Goal: Task Accomplishment & Management: Manage account settings

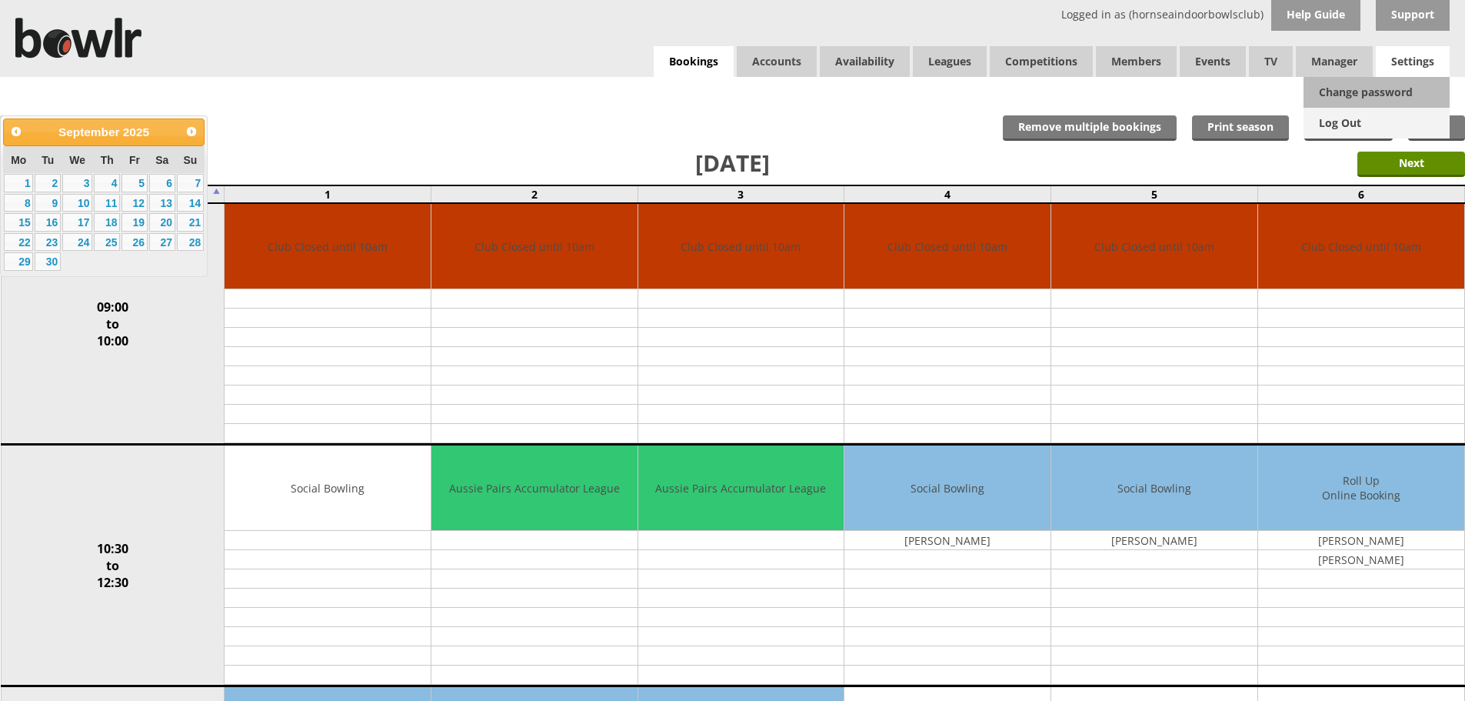
click at [1358, 118] on link "Log Out" at bounding box center [1376, 123] width 146 height 31
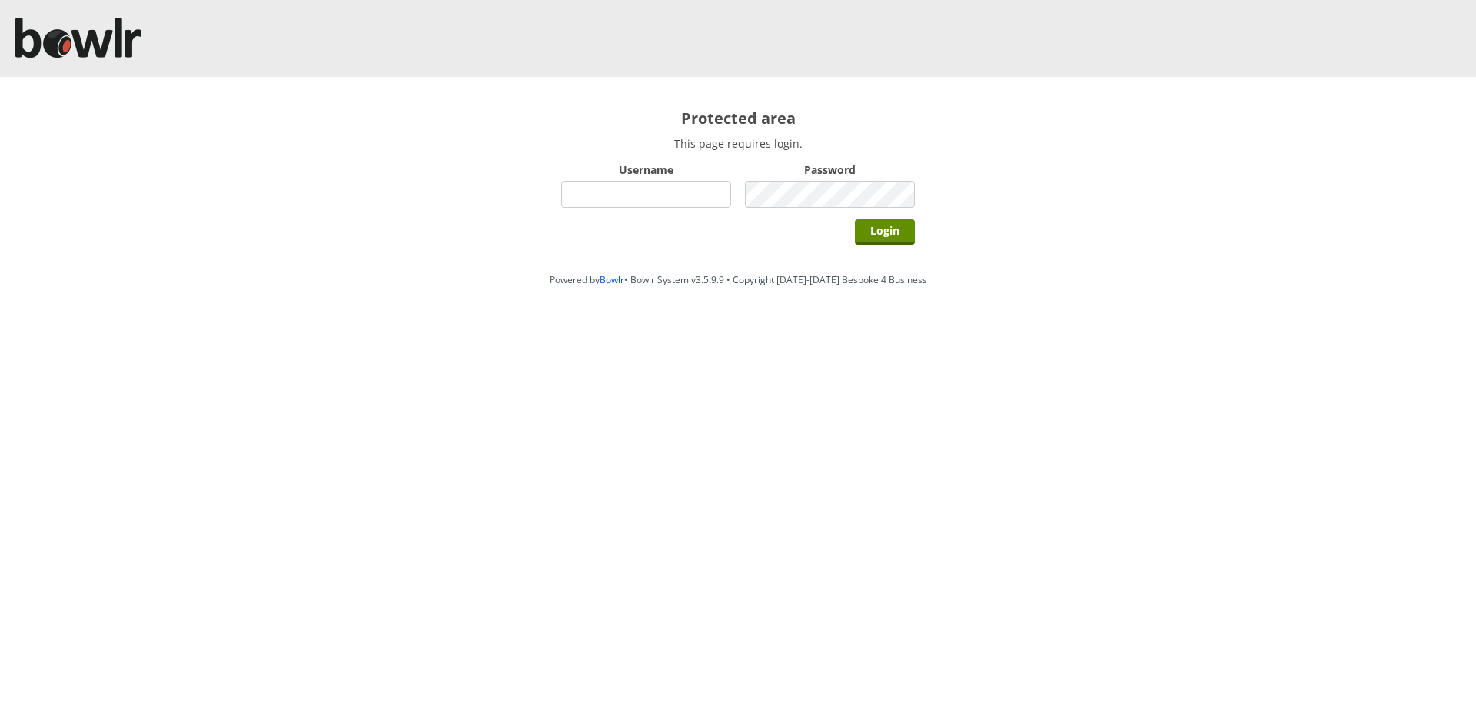
type input "hornseaindoorbowlsclub"
click at [700, 195] on input "hornseaindoorbowlsclub" at bounding box center [646, 194] width 170 height 27
